Goal: Task Accomplishment & Management: Use online tool/utility

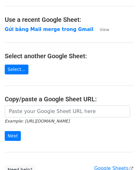
scroll to position [80, 0]
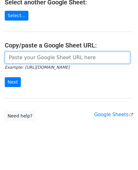
click at [37, 60] on input "url" at bounding box center [67, 57] width 125 height 12
paste input "https://docs.google.com/spreadsheets/d/1cjVd6gRPH9KNXuA38ONzmLVpR97er3TsyXYcOIG…"
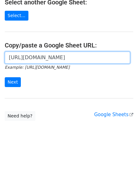
scroll to position [0, 185]
type input "https://docs.google.com/spreadsheets/d/1cjVd6gRPH9KNXuA38ONzmLVpR97er3TsyXYcOIG…"
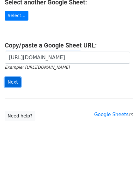
click at [10, 79] on input "Next" at bounding box center [13, 82] width 16 height 10
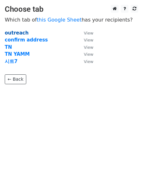
click at [18, 33] on strong "outreach" at bounding box center [17, 33] width 24 height 6
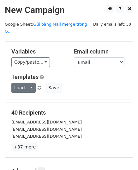
scroll to position [32, 0]
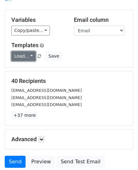
click at [25, 51] on link "Load..." at bounding box center [23, 56] width 24 height 10
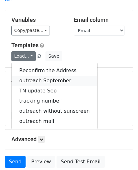
click at [36, 75] on link "outreach September" at bounding box center [55, 80] width 86 height 10
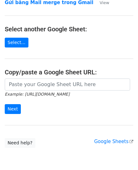
scroll to position [63, 0]
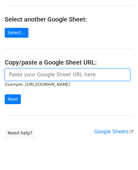
click at [53, 76] on input "url" at bounding box center [67, 74] width 125 height 12
paste input "https://docs.google.com/spreadsheets/d/1cjVd6gRPH9KNXuA38ONzmLVpR97er3TsyXYcOIG…"
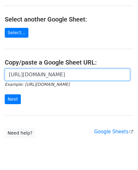
scroll to position [0, 185]
type input "https://docs.google.com/spreadsheets/d/1cjVd6gRPH9KNXuA38ONzmLVpR97er3TsyXYcOIG…"
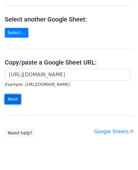
click at [14, 98] on input "Next" at bounding box center [13, 99] width 16 height 10
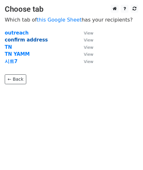
click at [19, 38] on strong "confirm address" at bounding box center [26, 40] width 43 height 6
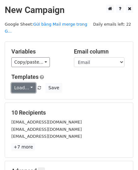
click at [28, 83] on link "Load..." at bounding box center [23, 88] width 24 height 10
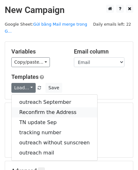
click at [33, 107] on link "Reconfirm the Address" at bounding box center [55, 112] width 86 height 10
